Goal: Task Accomplishment & Management: Manage account settings

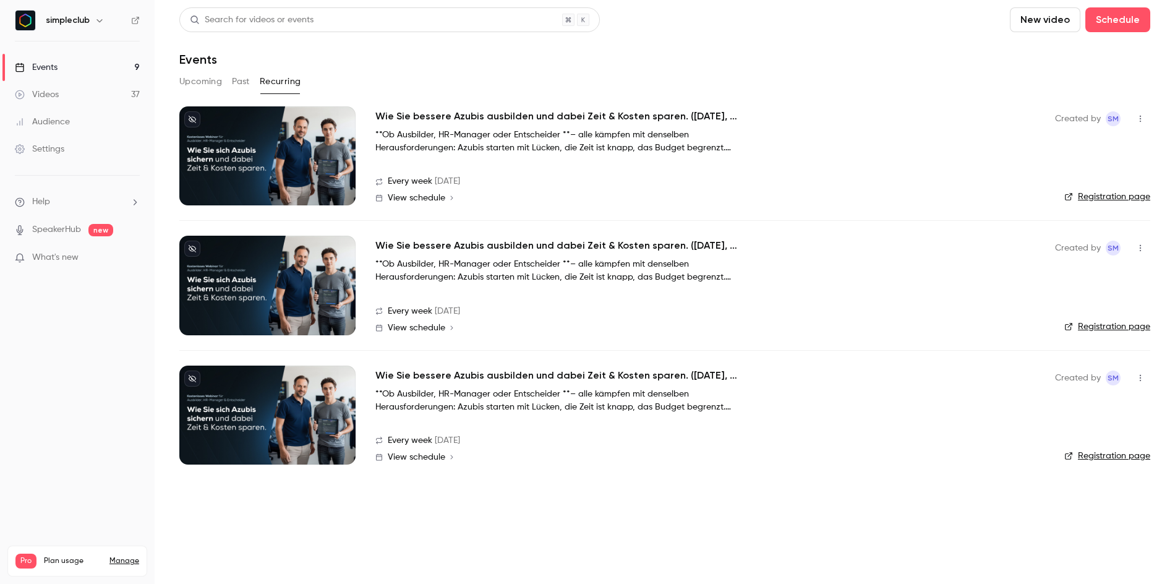
click at [194, 85] on button "Upcoming" at bounding box center [200, 82] width 43 height 20
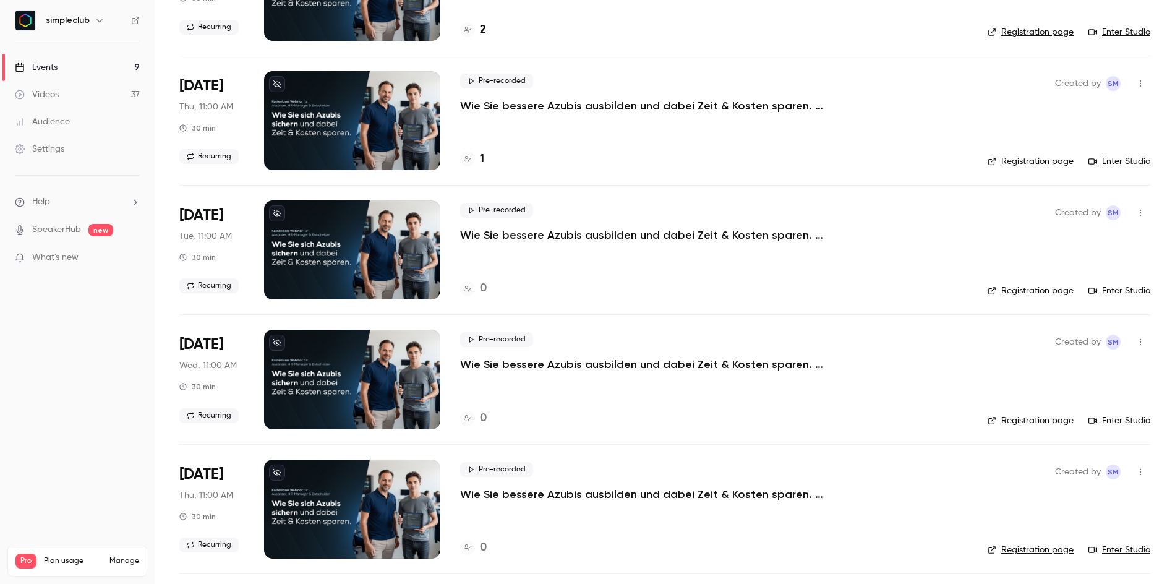
scroll to position [25, 0]
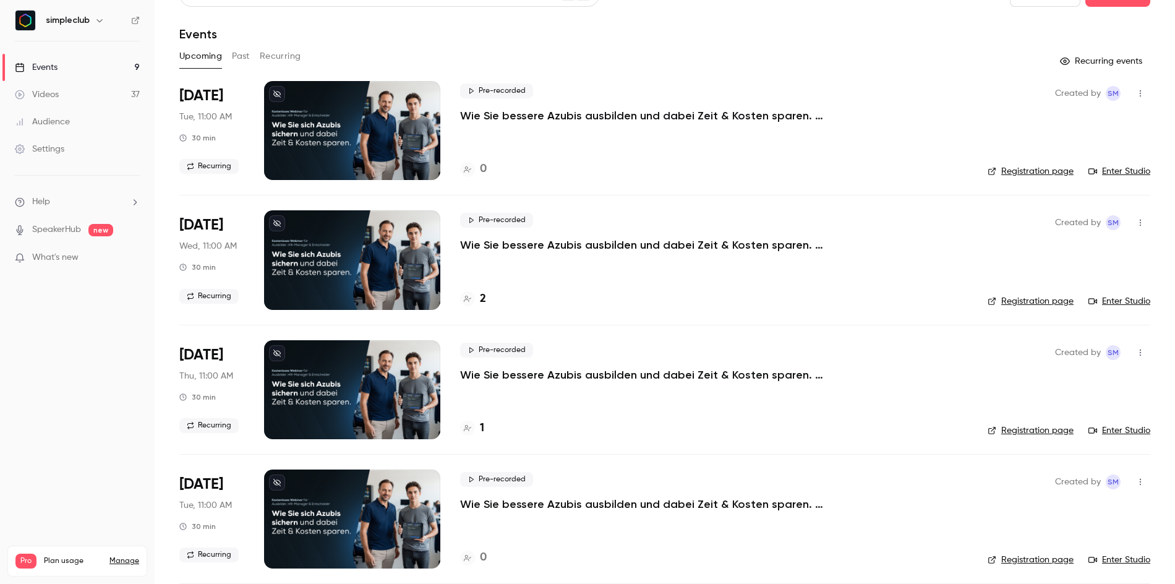
click at [282, 57] on button "Recurring" at bounding box center [280, 56] width 41 height 20
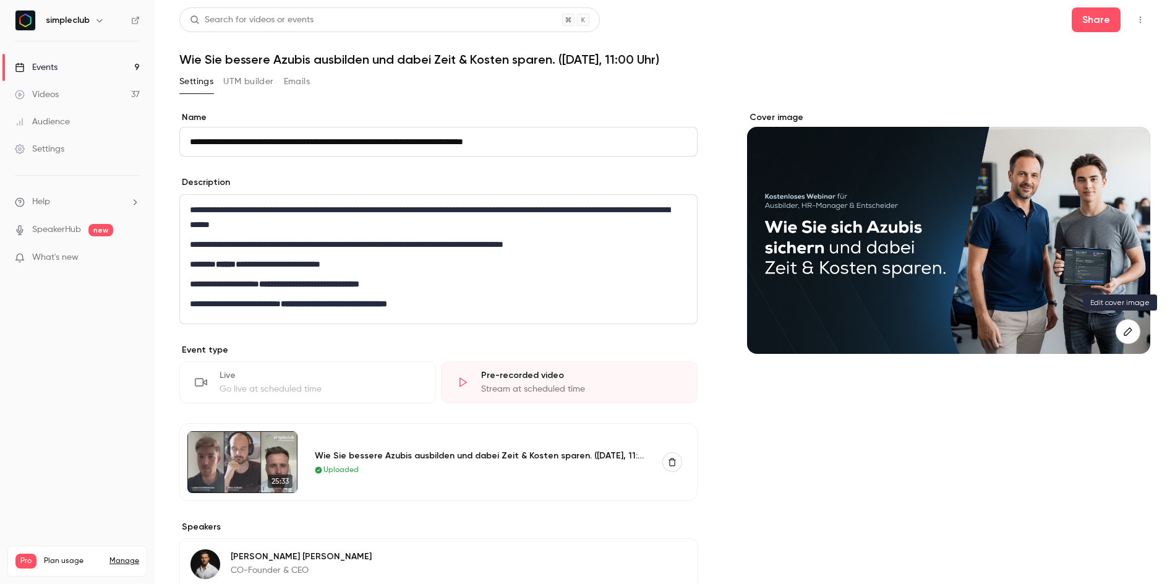
click at [1123, 329] on icon "button" at bounding box center [1128, 331] width 14 height 10
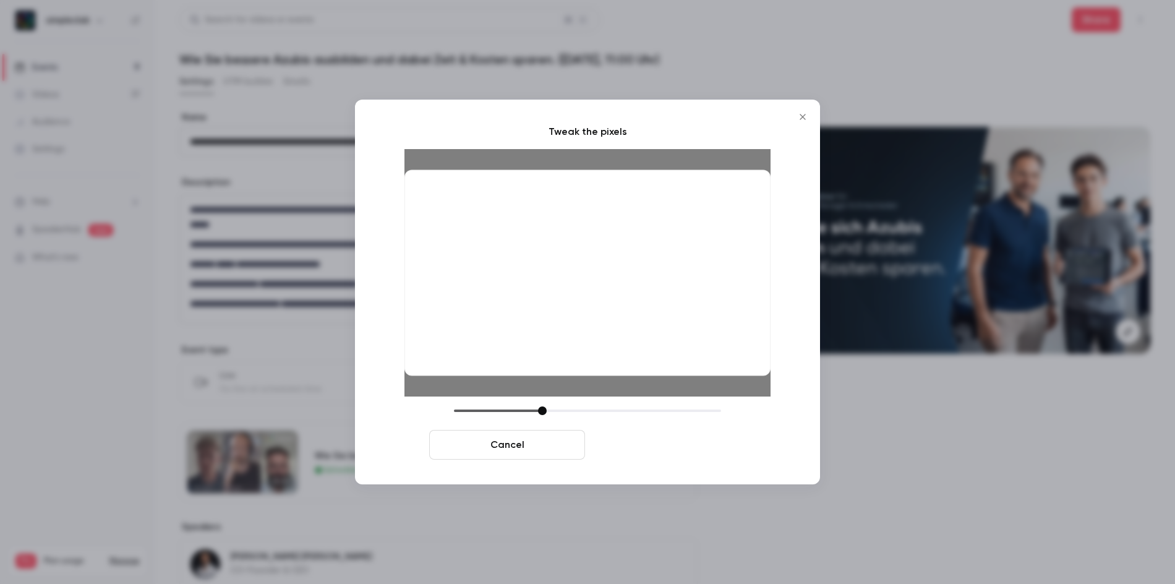
click at [654, 445] on button "Crop and save" at bounding box center [668, 445] width 156 height 30
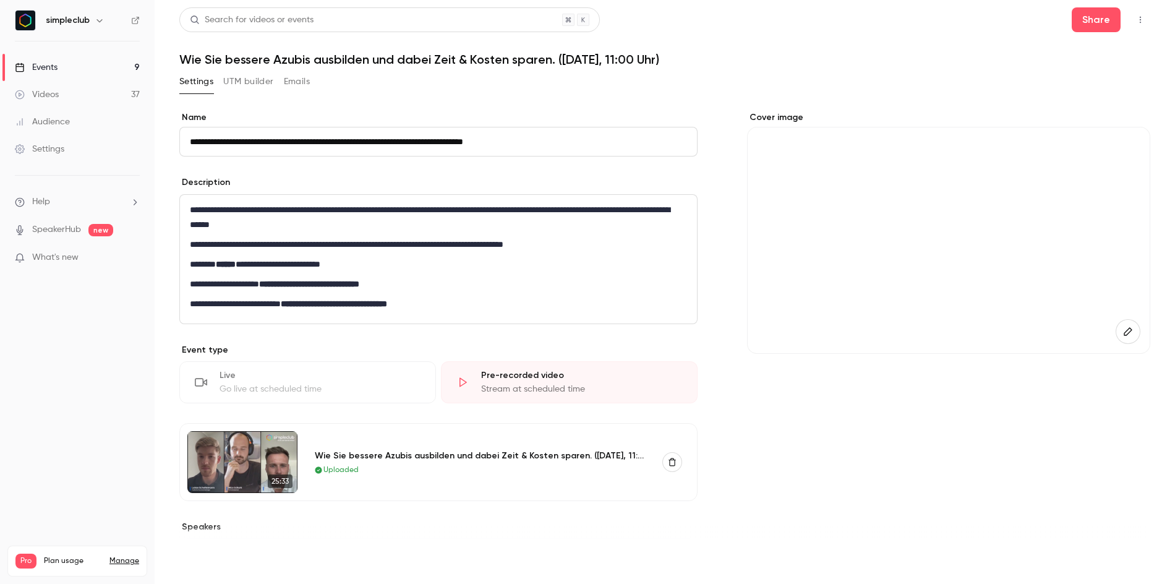
click at [197, 560] on button "Save" at bounding box center [201, 561] width 45 height 25
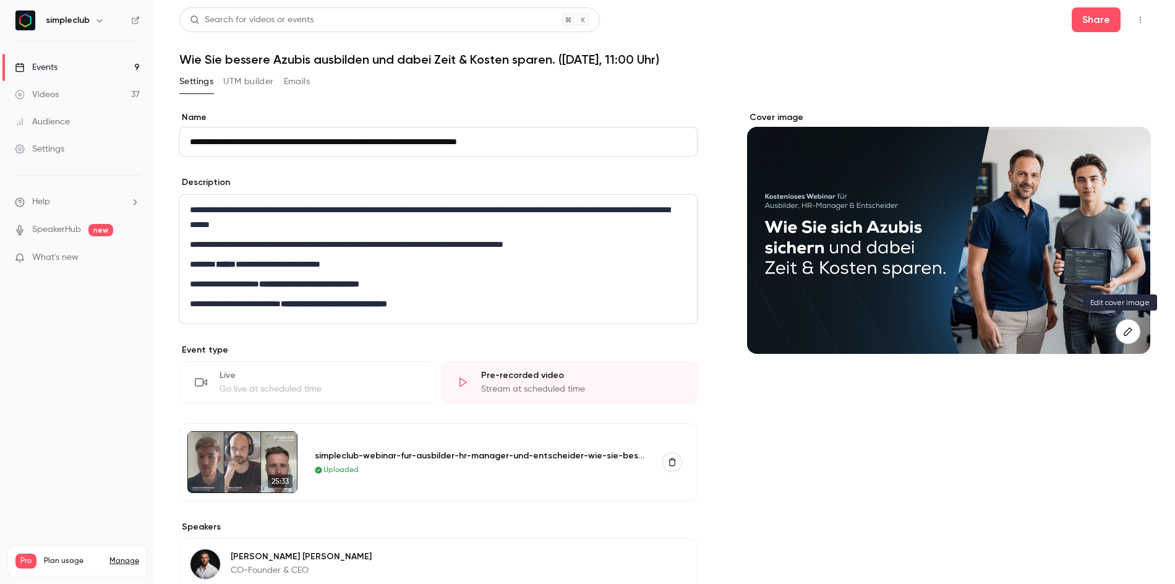
click at [1128, 335] on button "button" at bounding box center [1127, 331] width 25 height 25
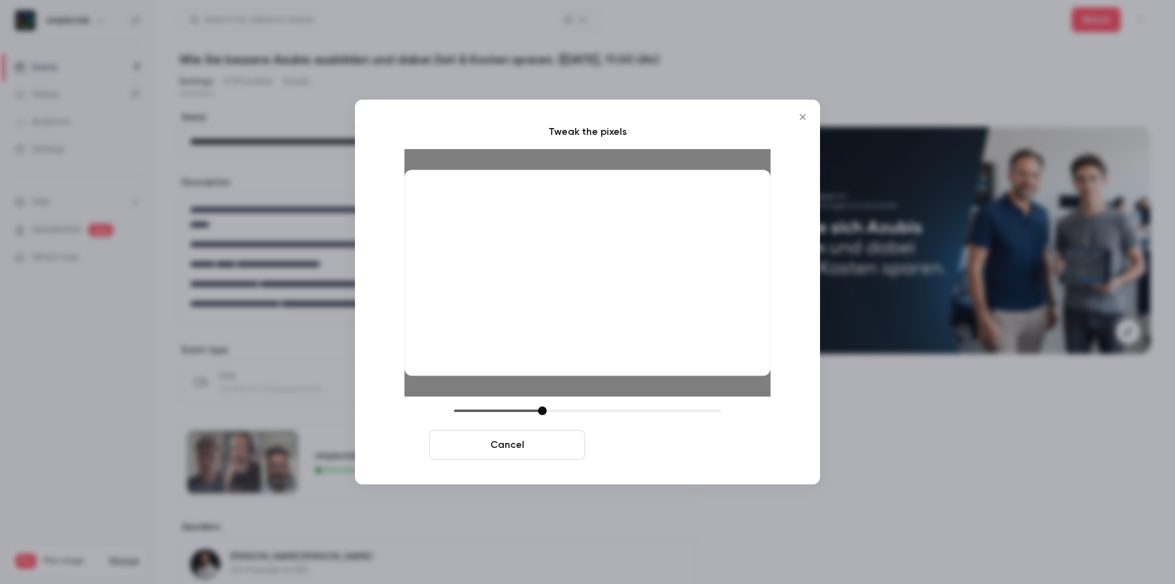
click at [686, 446] on button "Crop and save" at bounding box center [668, 445] width 156 height 30
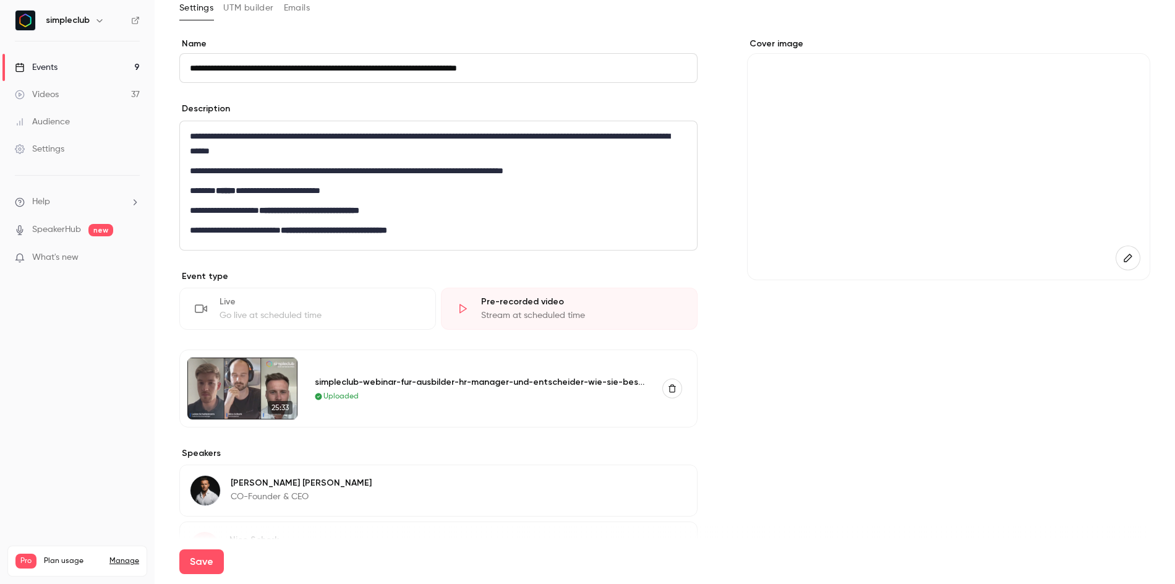
scroll to position [118, 0]
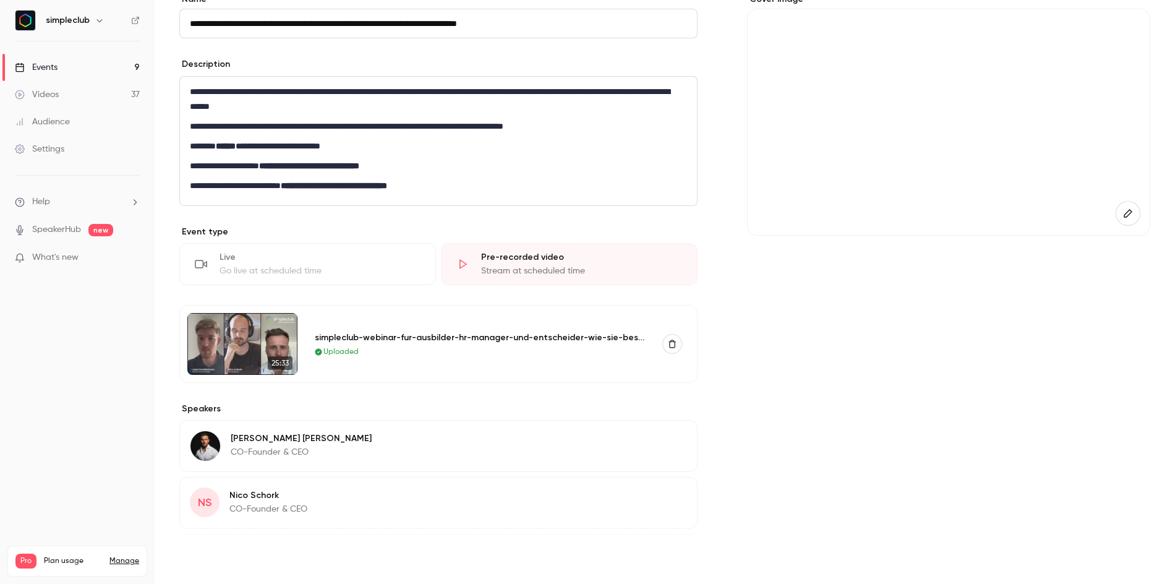
click at [207, 561] on button "Save" at bounding box center [201, 561] width 45 height 25
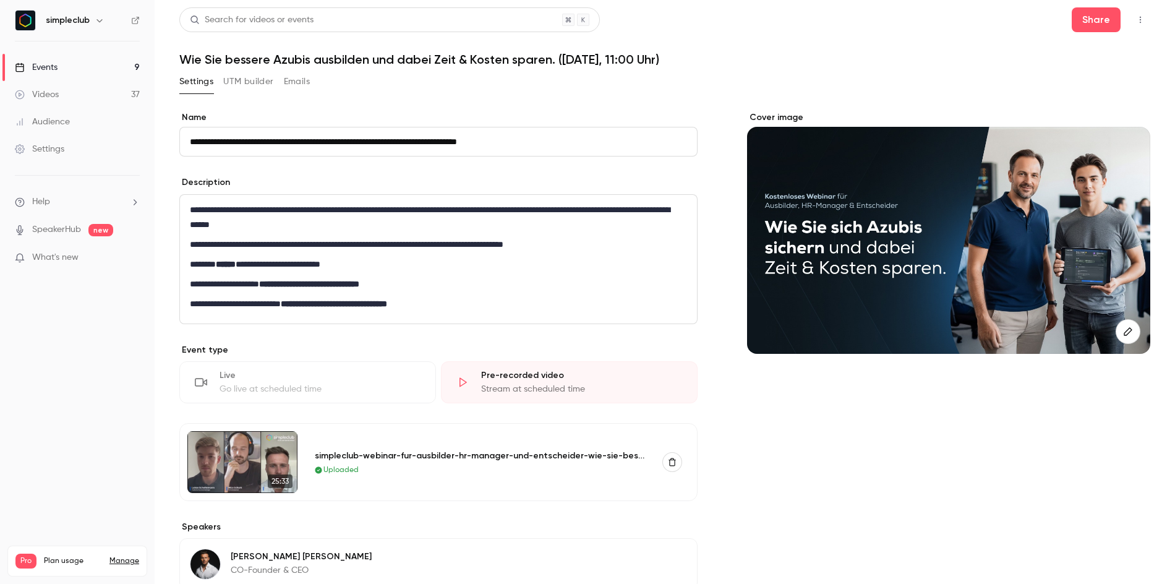
click at [939, 240] on div at bounding box center [948, 240] width 403 height 227
click at [1121, 333] on icon "button" at bounding box center [1128, 331] width 14 height 10
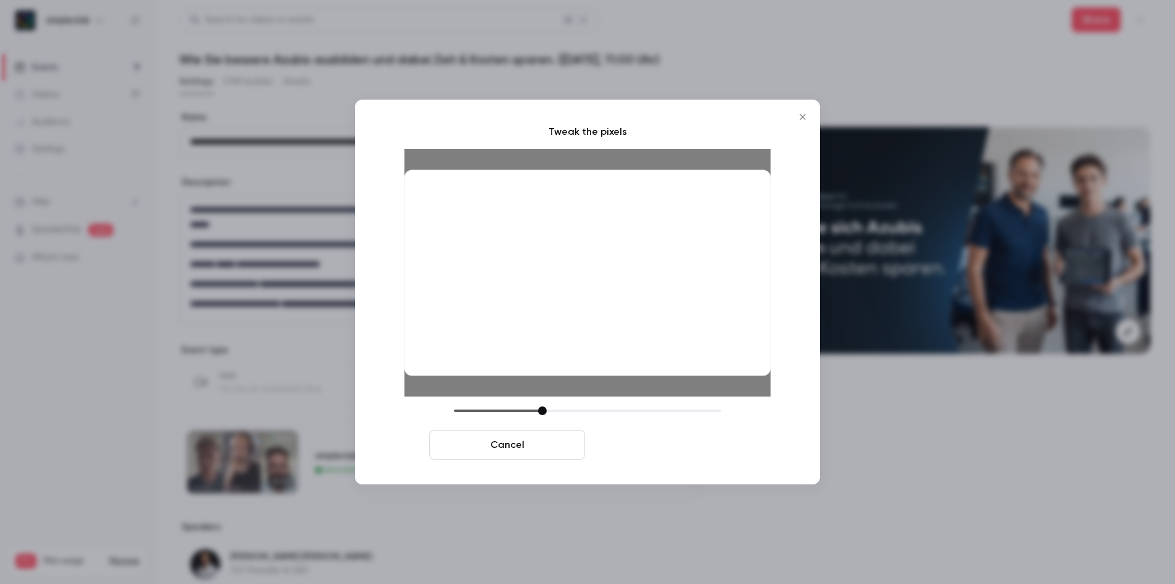
click at [675, 445] on button "Crop and save" at bounding box center [668, 445] width 156 height 30
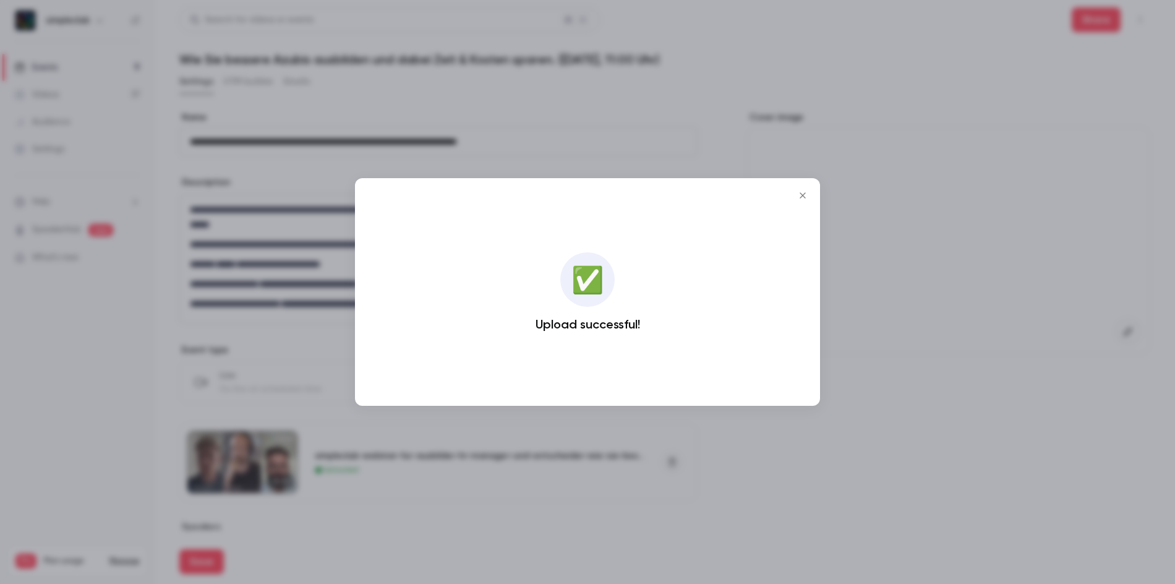
click at [275, 174] on div at bounding box center [587, 292] width 1175 height 584
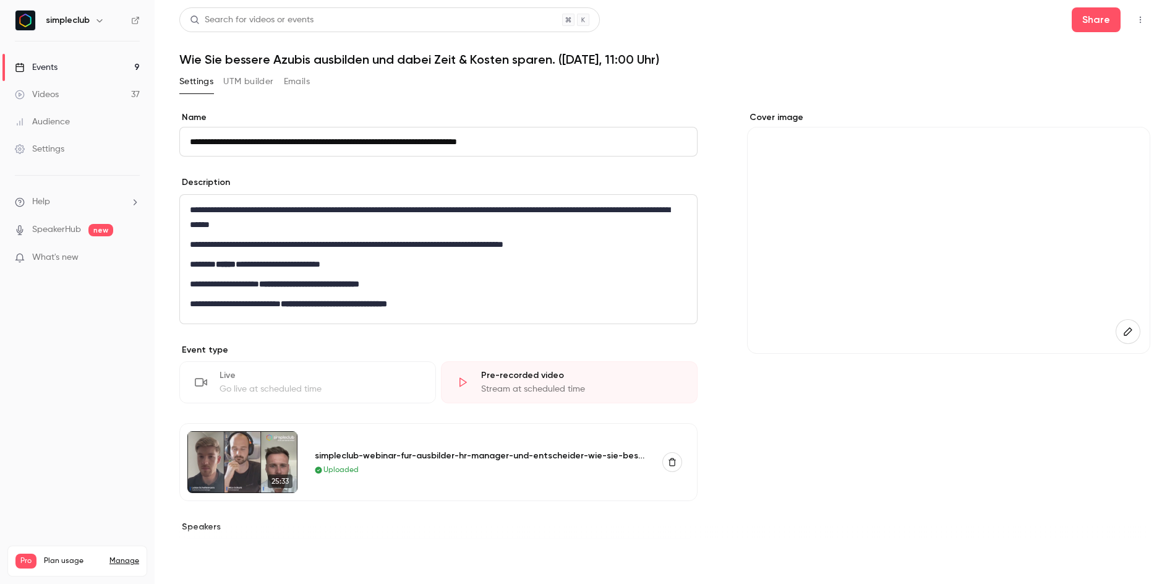
click at [193, 558] on button "Save" at bounding box center [201, 561] width 45 height 25
